Goal: Transaction & Acquisition: Obtain resource

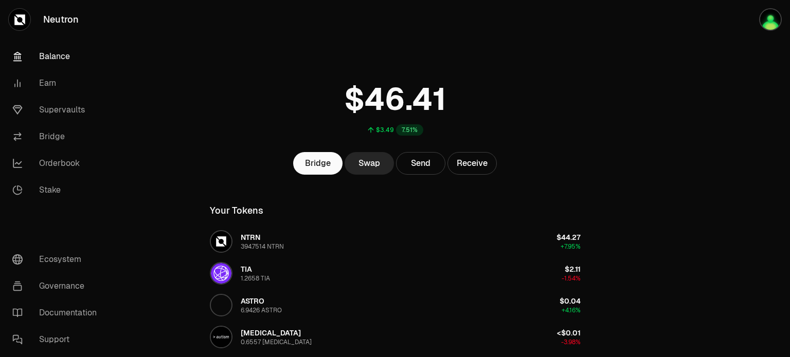
click at [630, 162] on main "$3.49 7.51% Bridge Swap Send Receive Your Tokens NTRN 394.7514 NTRN $44.27 +7.9…" at bounding box center [452, 264] width 675 height 528
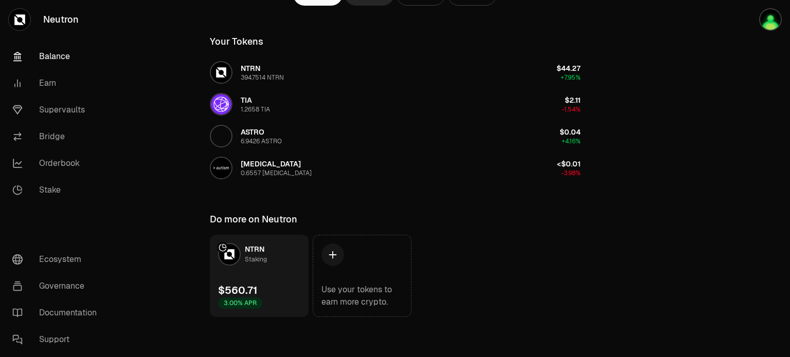
scroll to position [170, 0]
click at [629, 234] on main "$3.49 7.51% Bridge Swap Send Receive Your Tokens NTRN 394.7514 NTRN $44.27 +7.9…" at bounding box center [452, 94] width 675 height 528
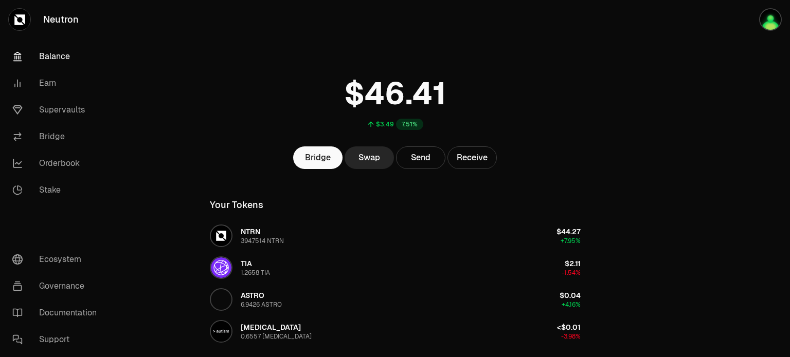
scroll to position [0, 0]
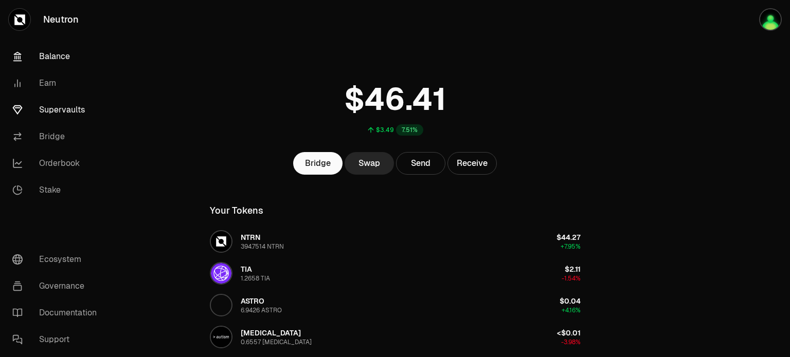
click at [75, 110] on link "Supervaults" at bounding box center [57, 110] width 107 height 27
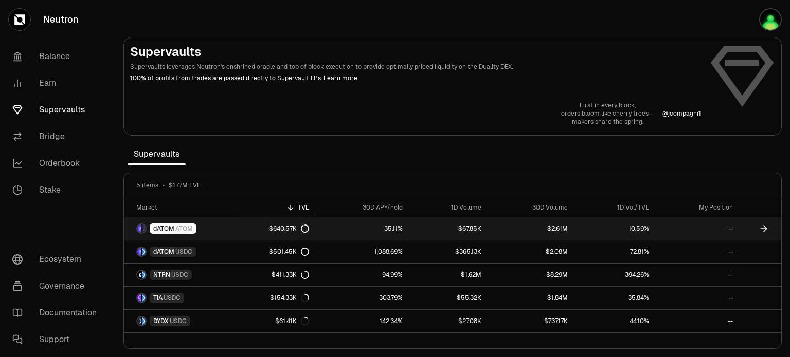
click at [294, 228] on div "$640.57K" at bounding box center [289, 229] width 40 height 8
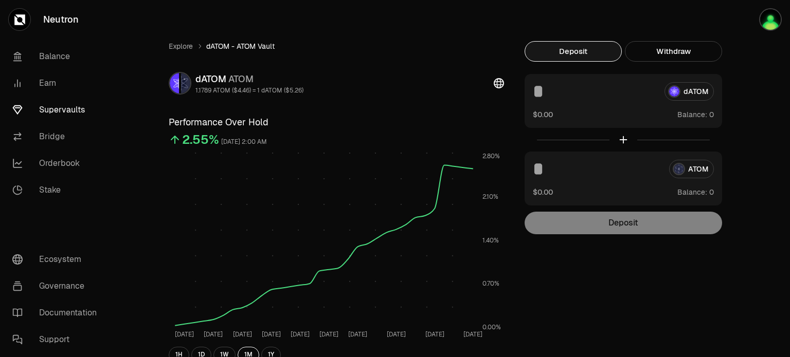
click at [548, 297] on div "Explore dATOM - ATOM Vault dATOM ATOM 1.1789 ATOM ($4.46) = 1 dATOM ($5.26) Per…" at bounding box center [452, 332] width 592 height 583
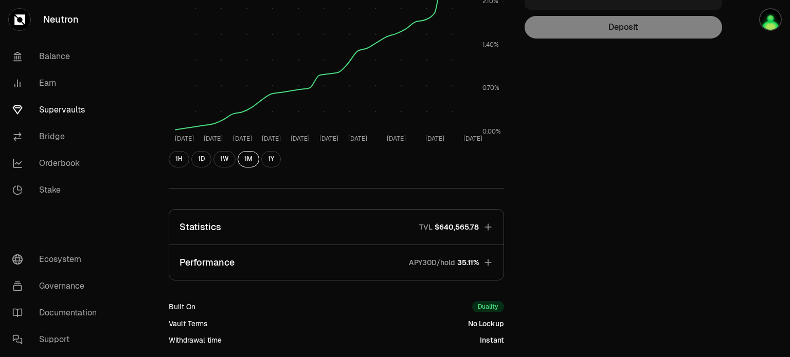
scroll to position [226, 0]
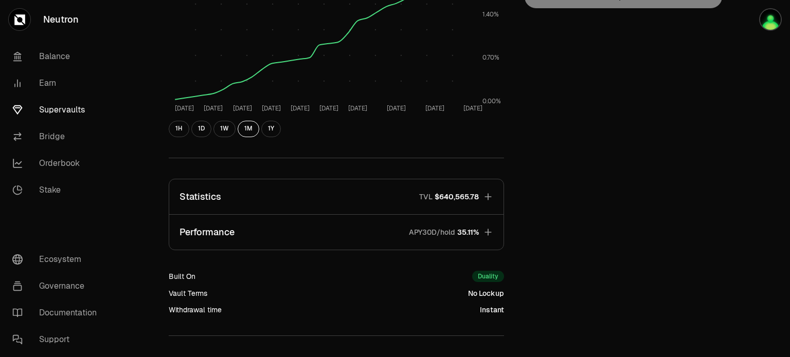
click at [490, 236] on icon "button" at bounding box center [488, 232] width 10 height 10
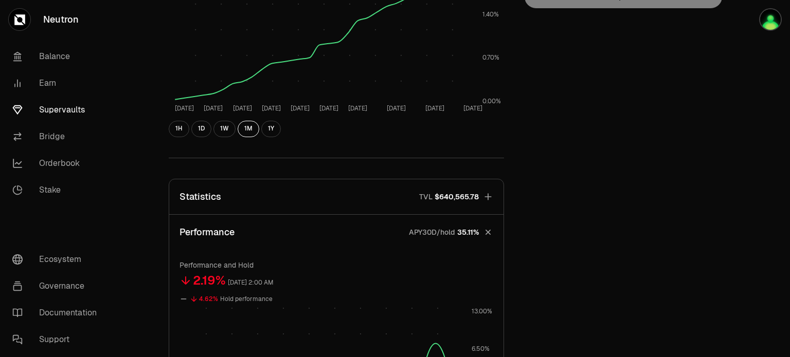
click at [560, 254] on div "Explore dATOM - ATOM Vault dATOM ATOM 1.1789 ATOM ($4.46) = 1 dATOM ($5.26) Per…" at bounding box center [452, 256] width 592 height 883
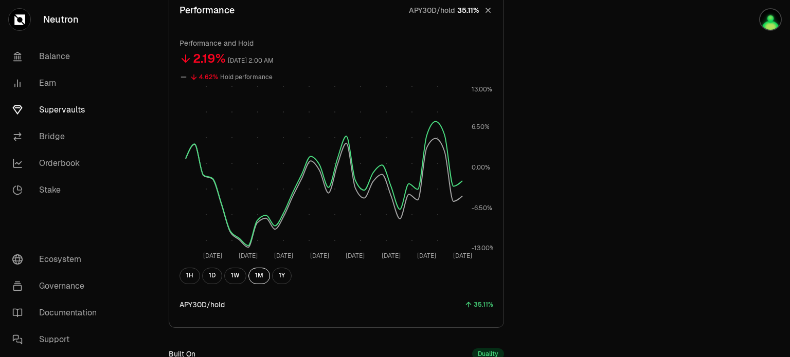
scroll to position [455, 0]
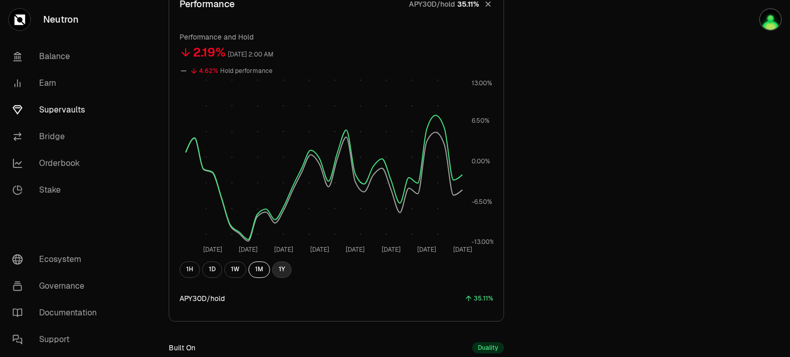
click at [287, 263] on button "1Y" at bounding box center [282, 270] width 20 height 16
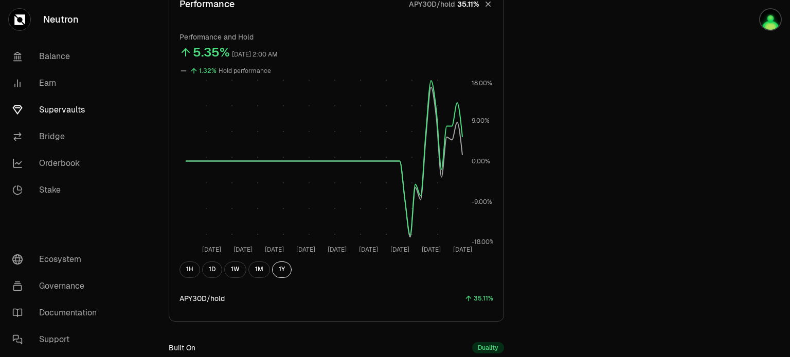
click at [563, 127] on div "Explore dATOM - ATOM Vault dATOM ATOM 1.1789 ATOM ($4.46) = 1 dATOM ($5.26) Per…" at bounding box center [452, 28] width 592 height 883
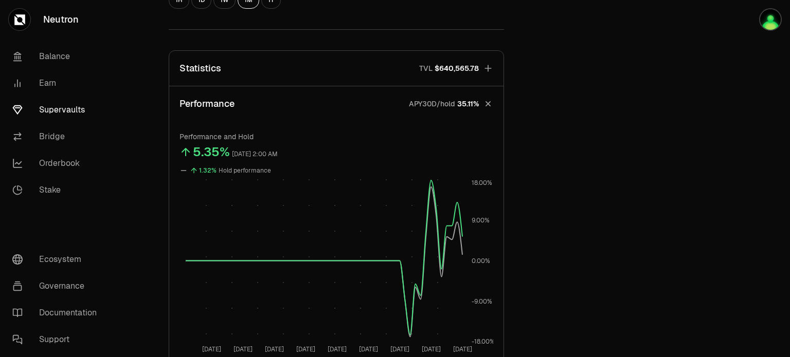
scroll to position [269, 0]
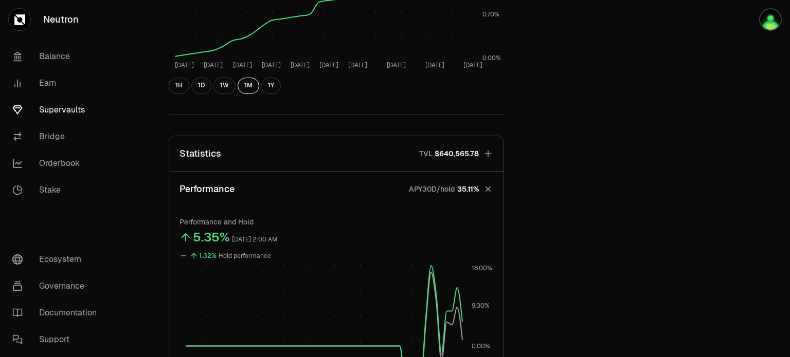
click at [488, 156] on icon "button" at bounding box center [487, 153] width 7 height 7
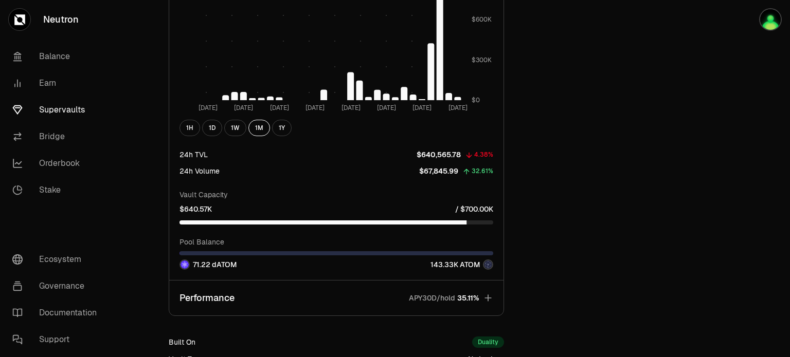
scroll to position [928, 0]
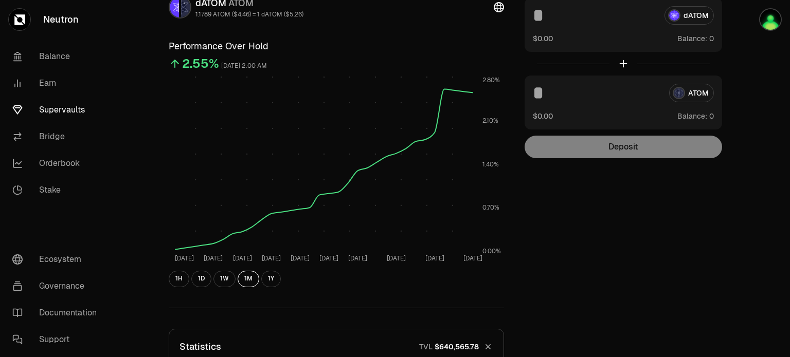
scroll to position [0, 0]
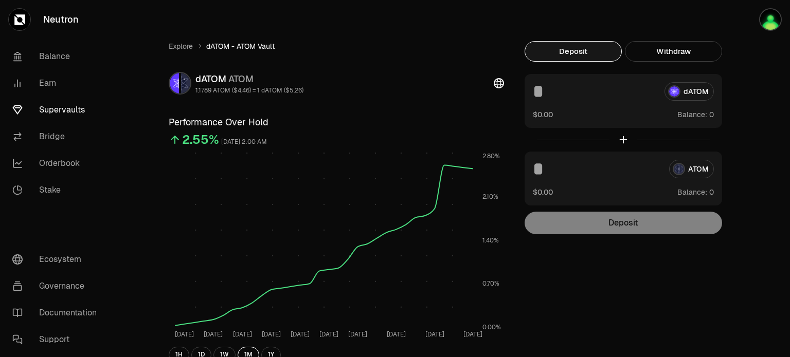
click at [626, 88] on input at bounding box center [594, 91] width 123 height 19
type input "**"
click at [597, 229] on div "Deposit" at bounding box center [623, 223] width 197 height 23
click at [575, 102] on div "** dATOM $52.56 Balance:" at bounding box center [623, 101] width 197 height 54
drag, startPoint x: 561, startPoint y: 97, endPoint x: 532, endPoint y: 97, distance: 28.3
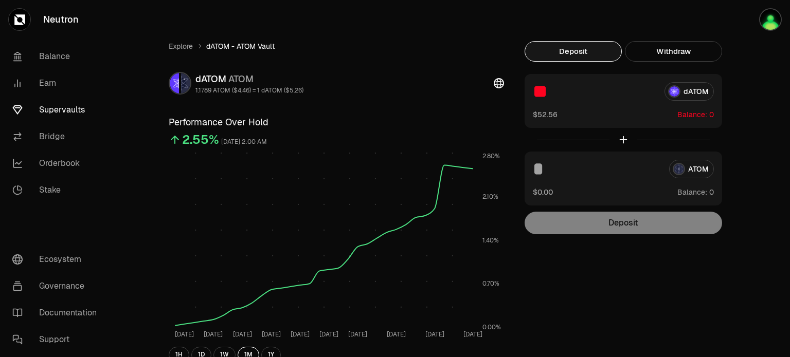
click at [532, 97] on div "** dATOM $52.56 Balance:" at bounding box center [623, 101] width 197 height 54
